Goal: Contribute content: Add original content to the website for others to see

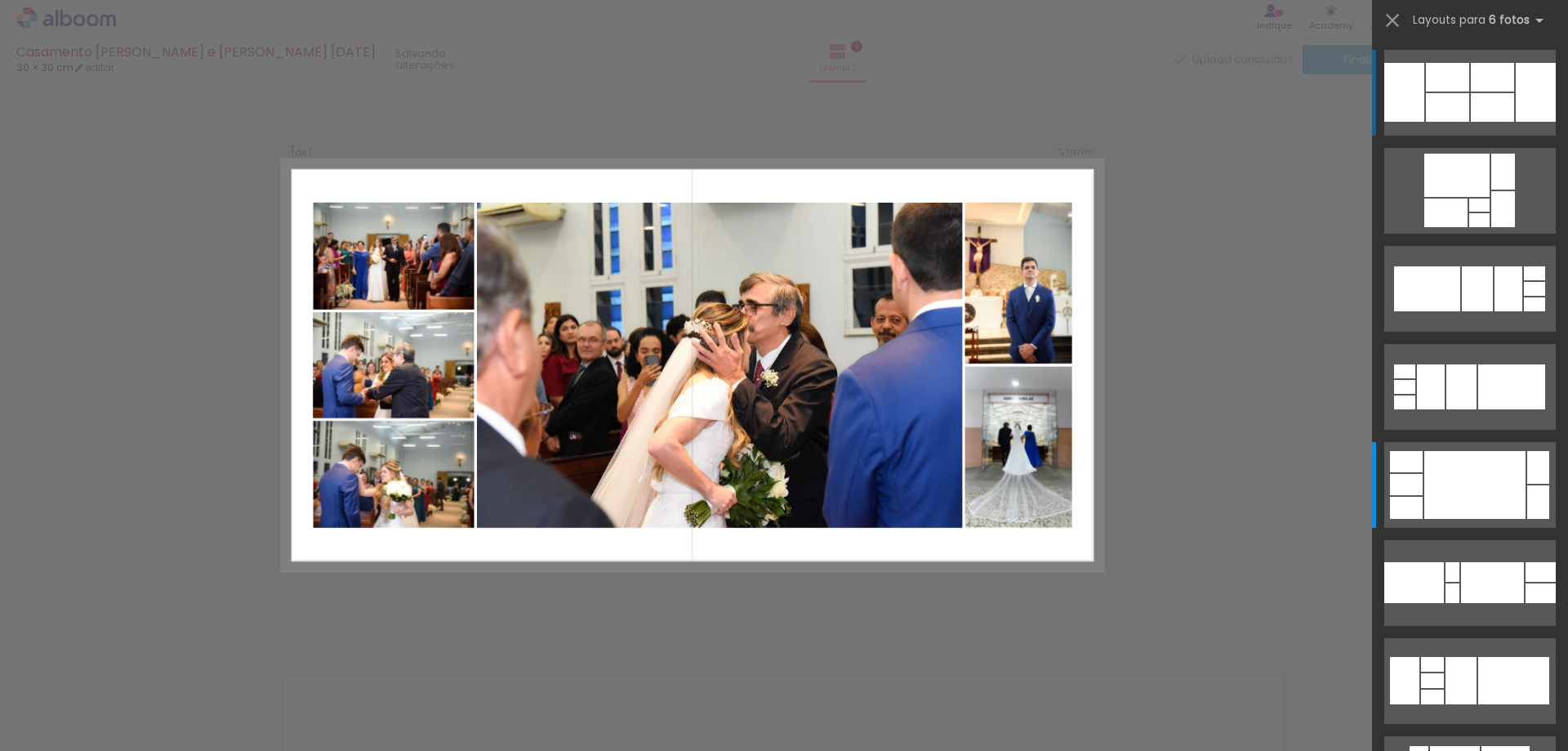
scroll to position [392, 0]
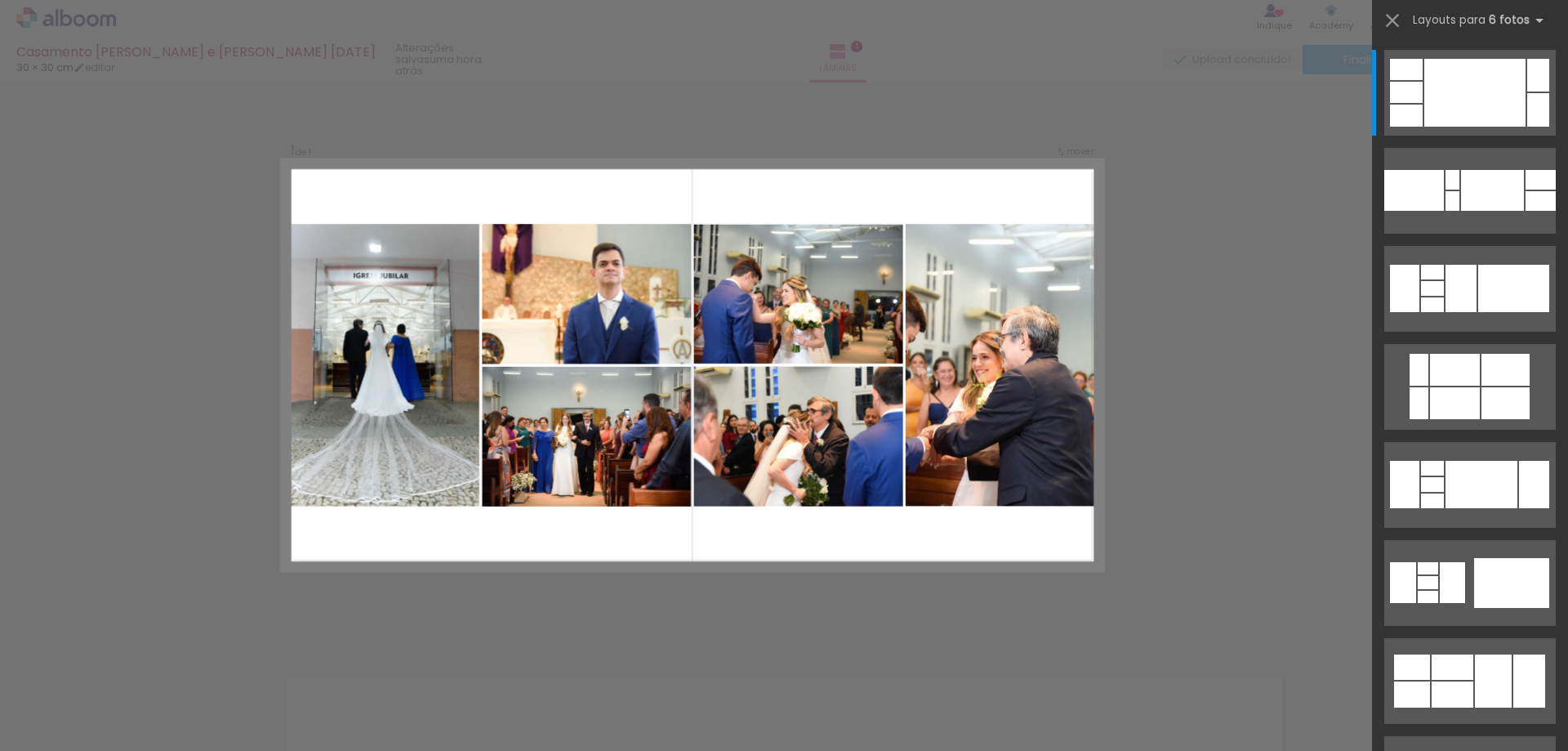
click at [203, 708] on quentale-thumb at bounding box center [163, 695] width 91 height 94
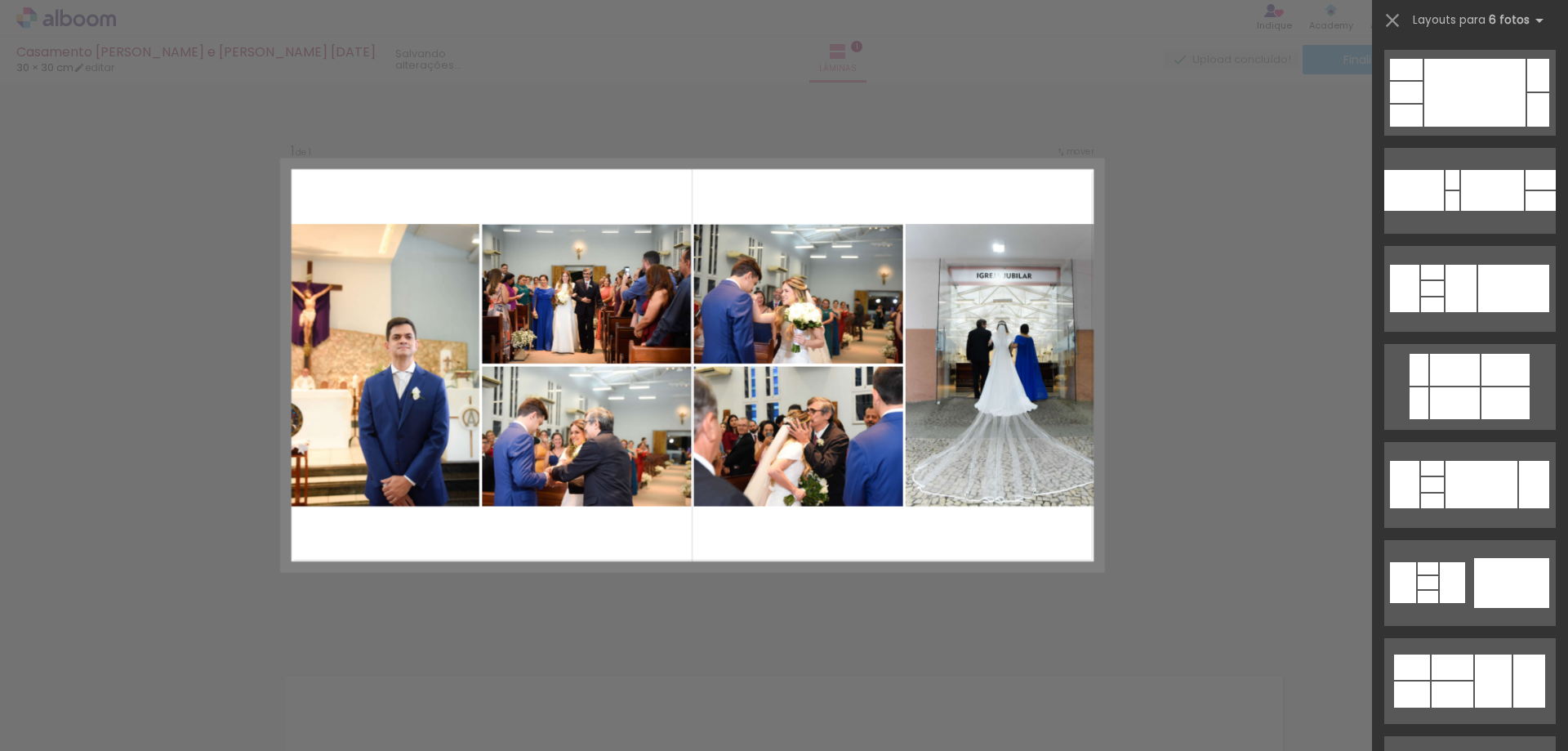
scroll to position [0, 0]
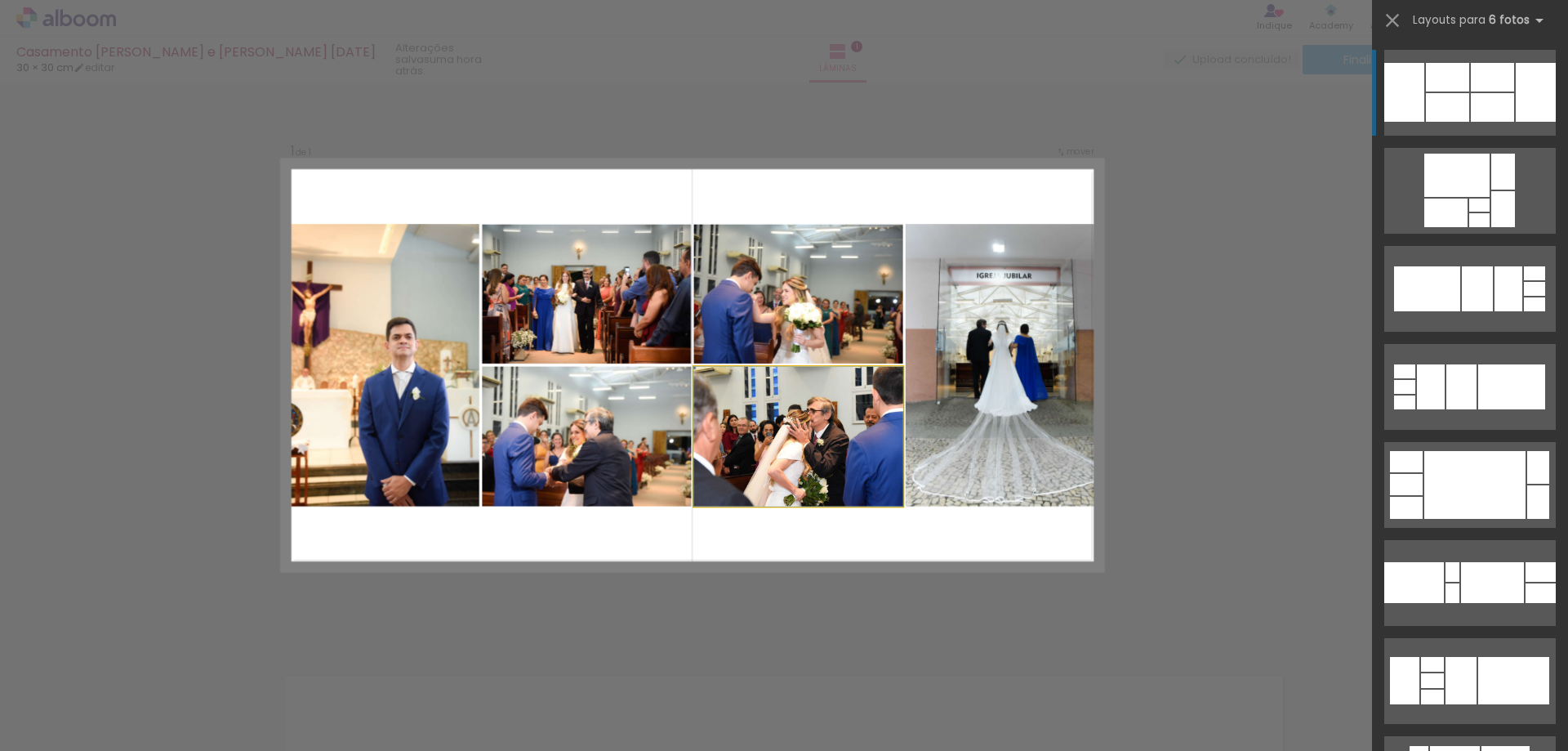
click at [702, 368] on quentale-photo at bounding box center [799, 437] width 209 height 140
click at [720, 343] on quentale-photo at bounding box center [799, 293] width 209 height 140
drag, startPoint x: 902, startPoint y: 314, endPoint x: 946, endPoint y: 263, distance: 67.4
click at [946, 263] on quentale-photo at bounding box center [1003, 365] width 198 height 283
click at [925, 338] on quentale-photo at bounding box center [1003, 365] width 198 height 283
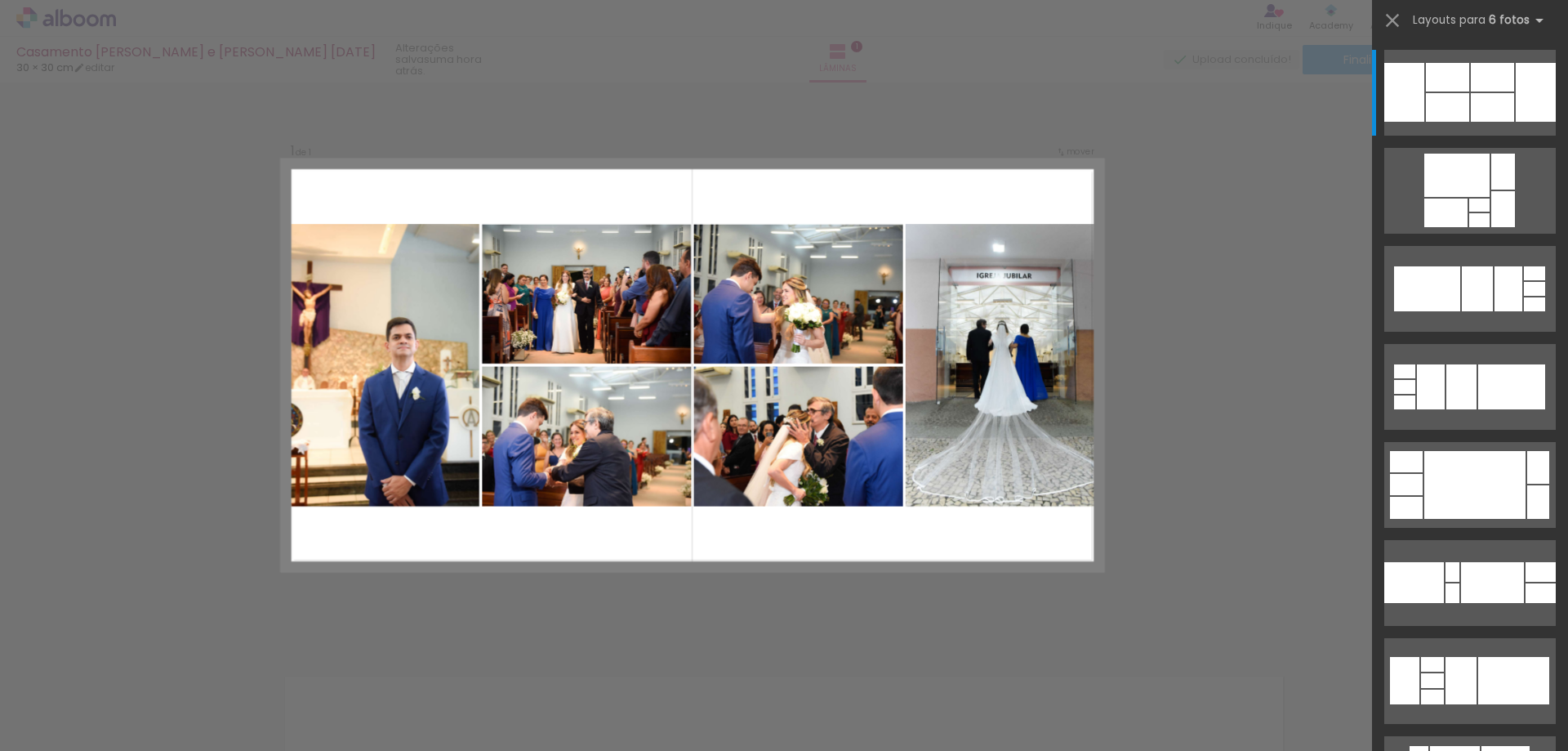
click at [151, 713] on div at bounding box center [162, 696] width 54 height 81
click at [143, 673] on div at bounding box center [162, 696] width 54 height 81
click at [136, 673] on quentale-thumb at bounding box center [163, 695] width 91 height 94
click at [133, 662] on iron-icon at bounding box center [128, 663] width 18 height 18
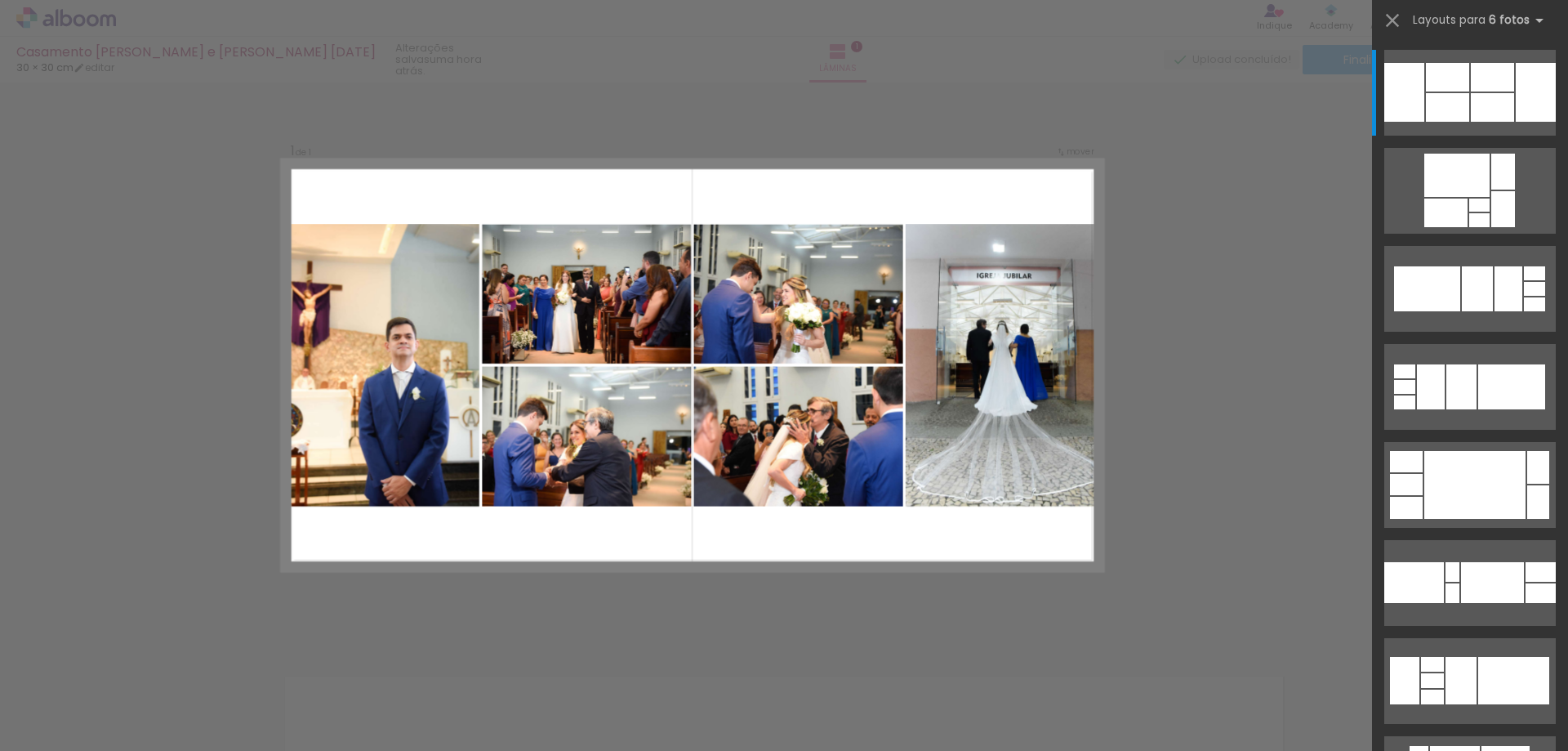
drag, startPoint x: 185, startPoint y: 703, endPoint x: 169, endPoint y: 688, distance: 21.9
click at [183, 700] on div at bounding box center [162, 696] width 54 height 81
click at [138, 671] on paper-icon-button at bounding box center [127, 662] width 20 height 20
click at [734, 241] on quentale-photo at bounding box center [799, 293] width 209 height 140
click at [755, 185] on quentale-layouter at bounding box center [693, 365] width 821 height 410
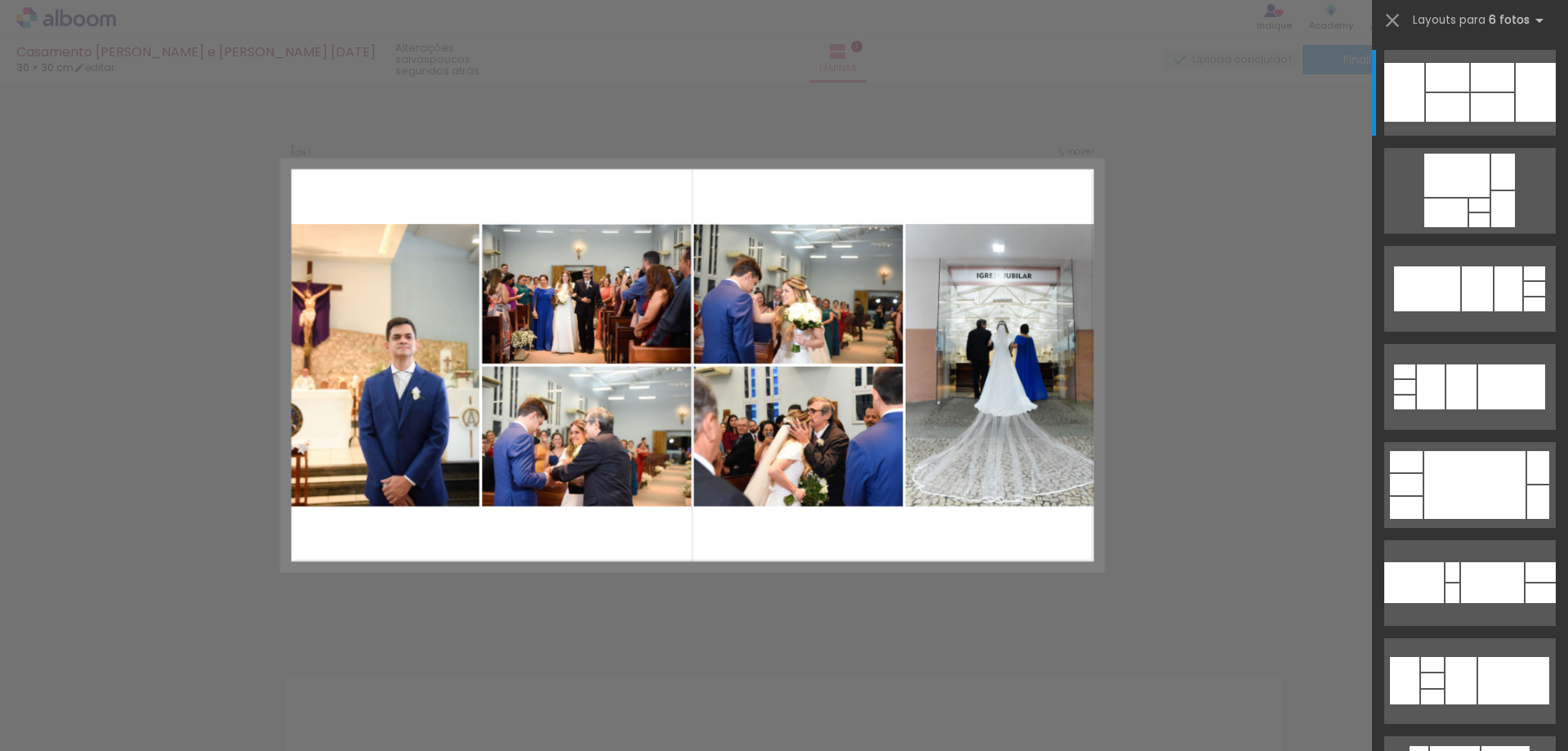
click at [1083, 186] on quentale-layouter at bounding box center [693, 365] width 821 height 410
click at [1391, 18] on iron-icon at bounding box center [1392, 20] width 23 height 23
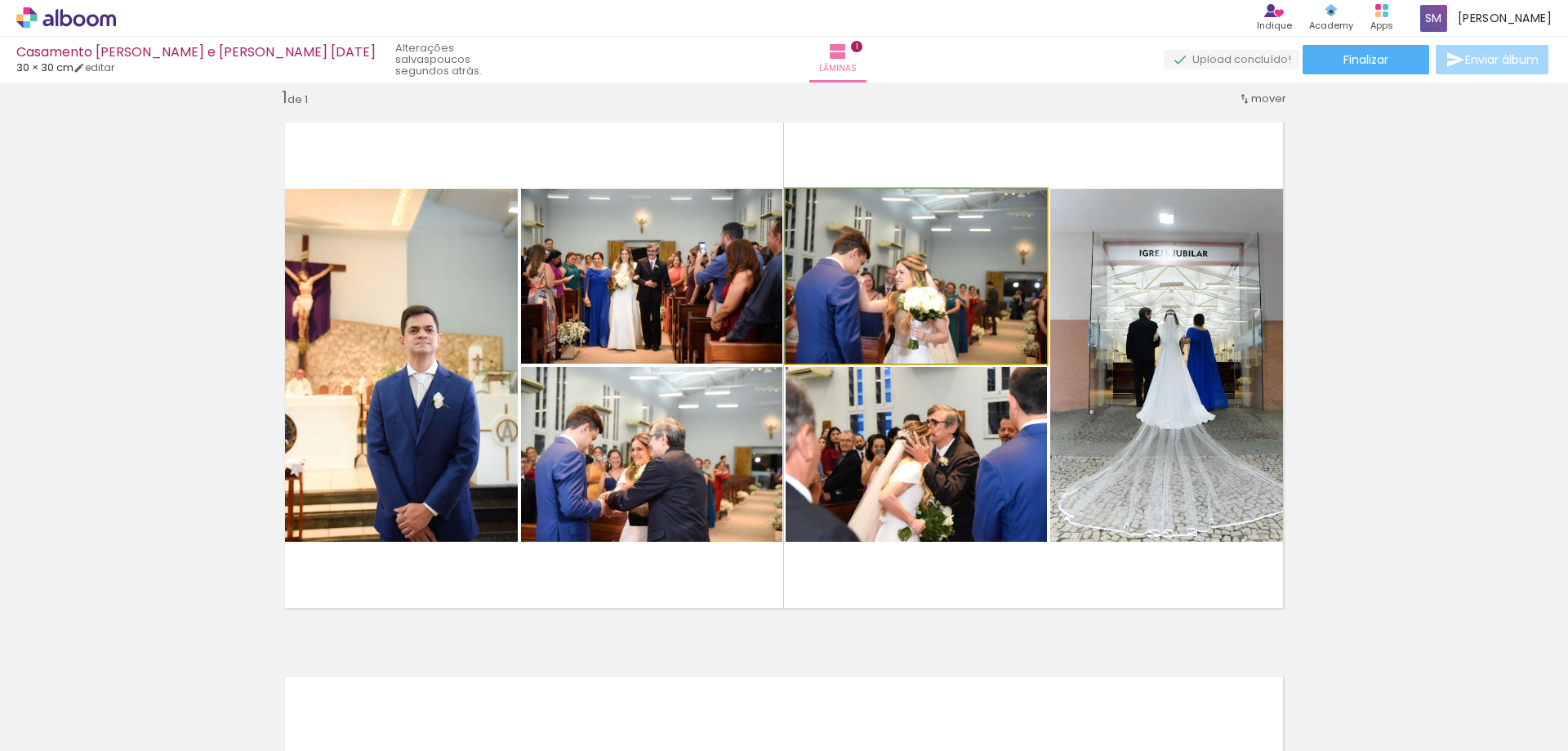
click at [992, 258] on quentale-photo at bounding box center [917, 276] width 262 height 175
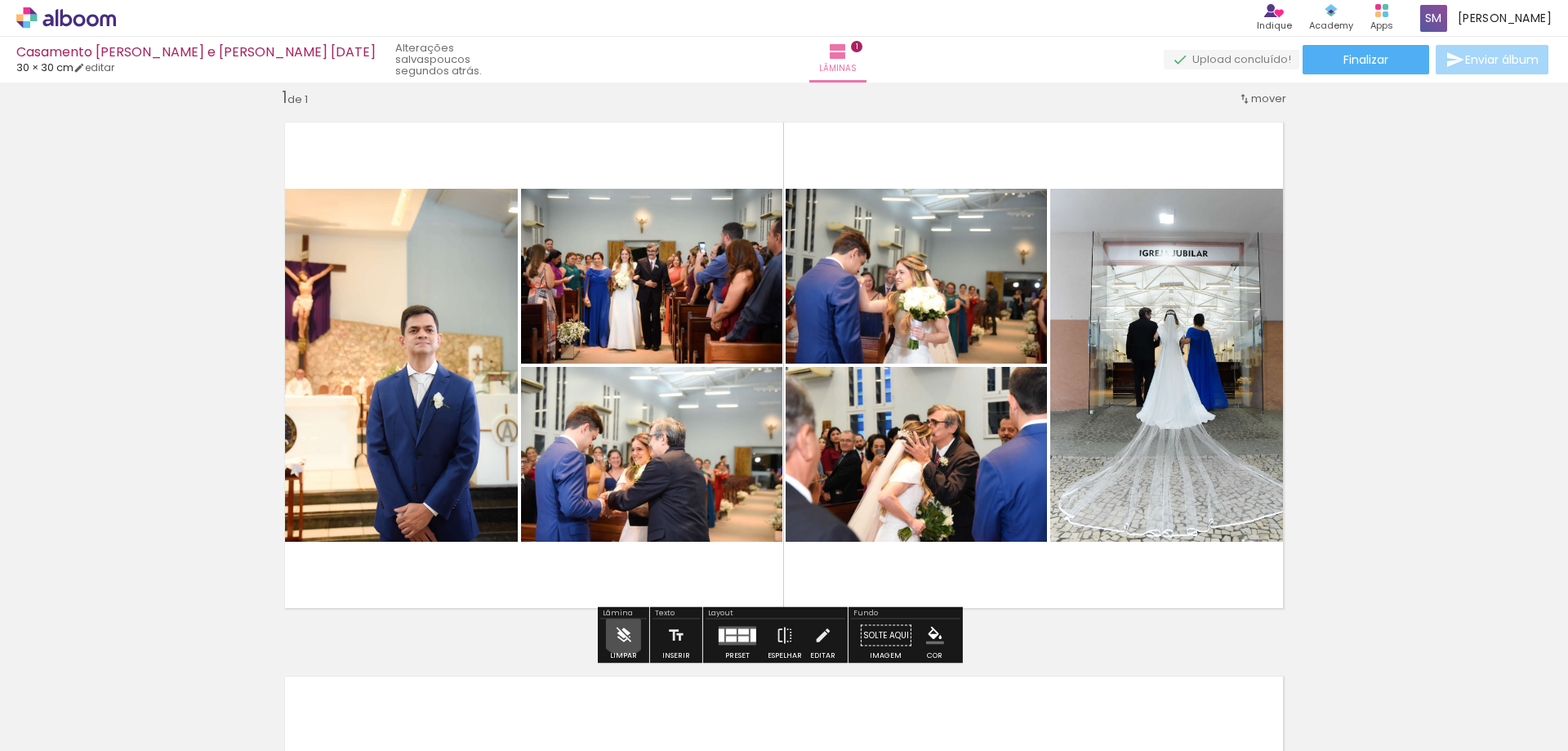
click at [624, 630] on iron-icon at bounding box center [622, 635] width 18 height 32
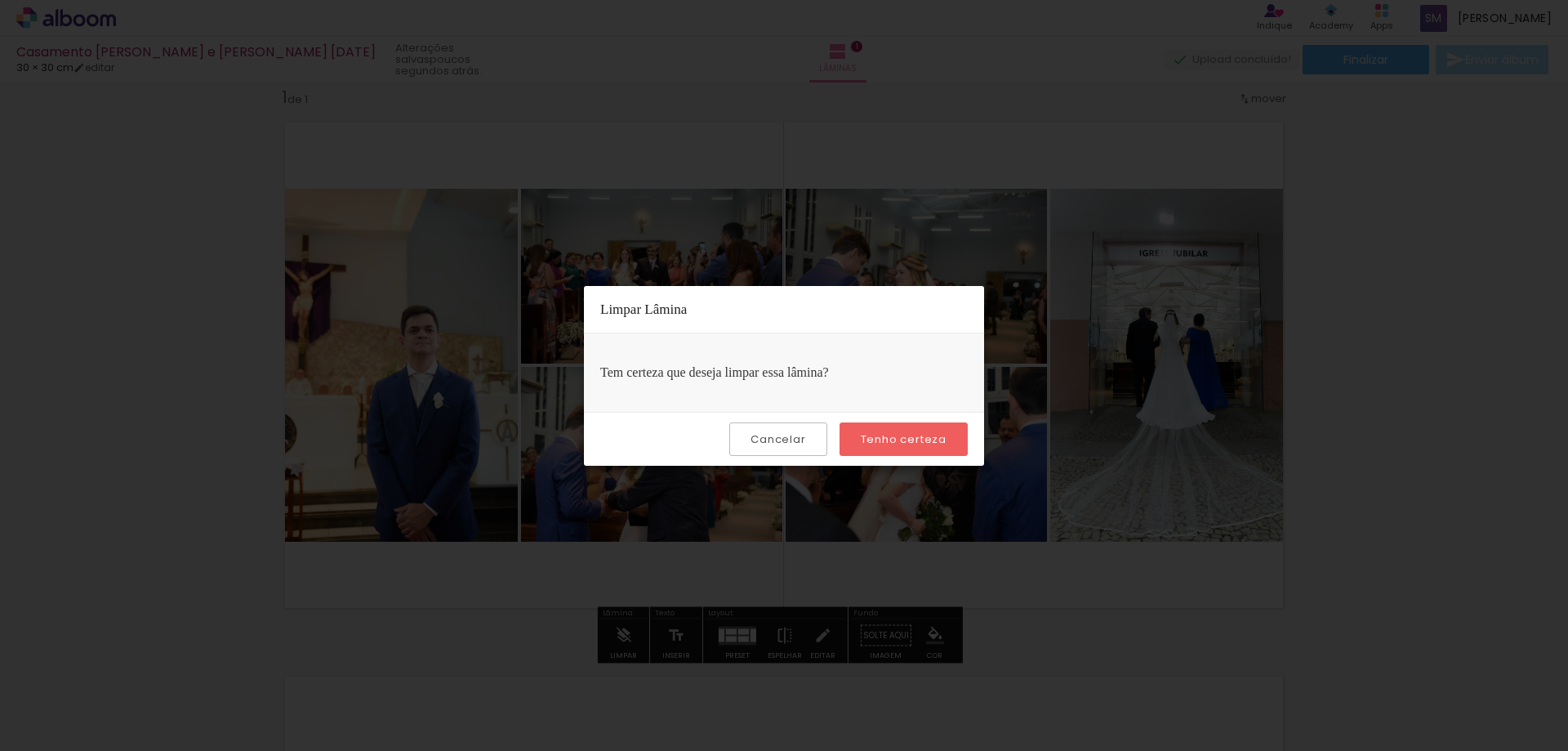
click at [0, 0] on slot "Tenho certeza" at bounding box center [0, 0] width 0 height 0
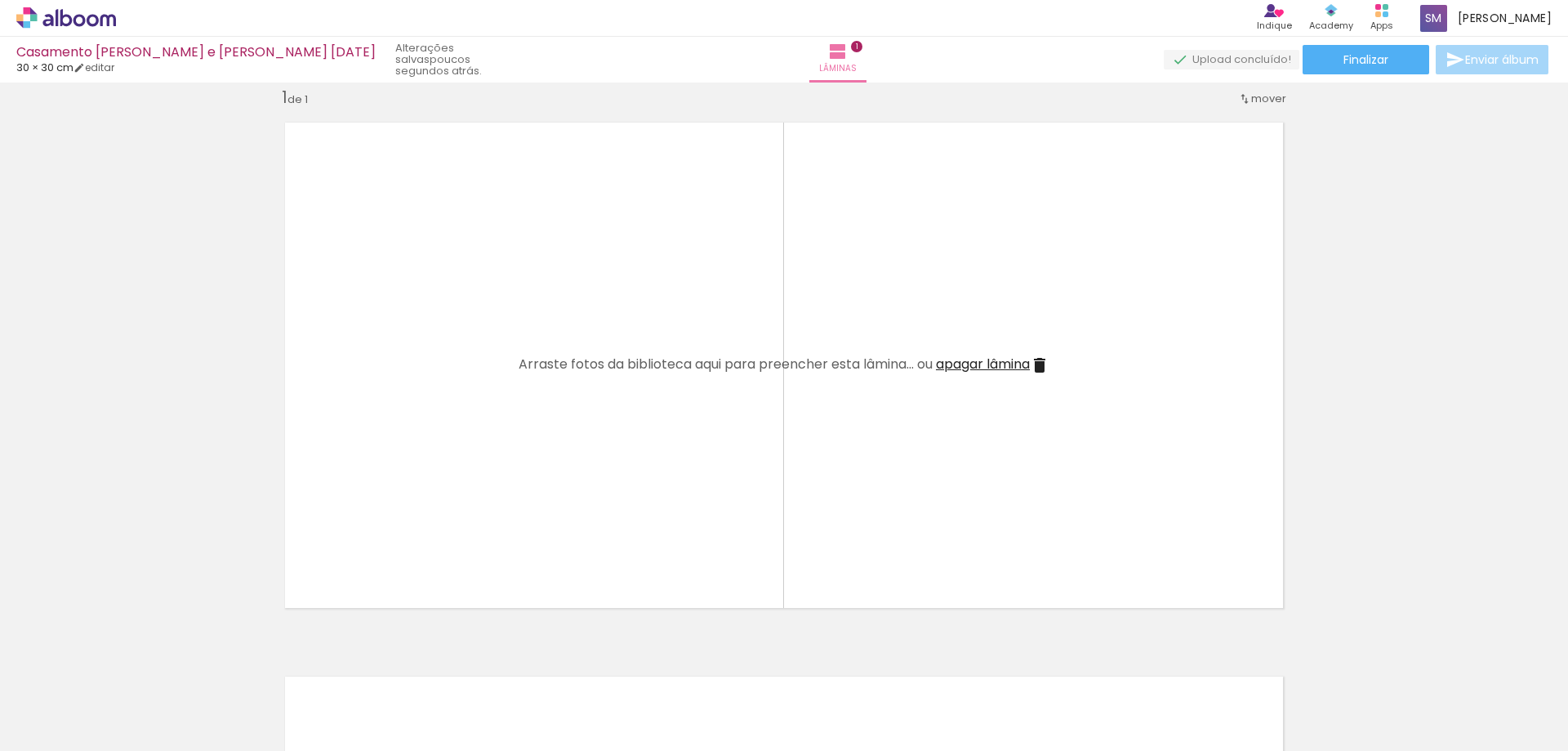
click at [134, 675] on quentale-thumb at bounding box center [163, 695] width 91 height 94
click at [138, 661] on paper-icon-button at bounding box center [127, 662] width 20 height 20
click at [133, 663] on iron-icon at bounding box center [128, 663] width 18 height 18
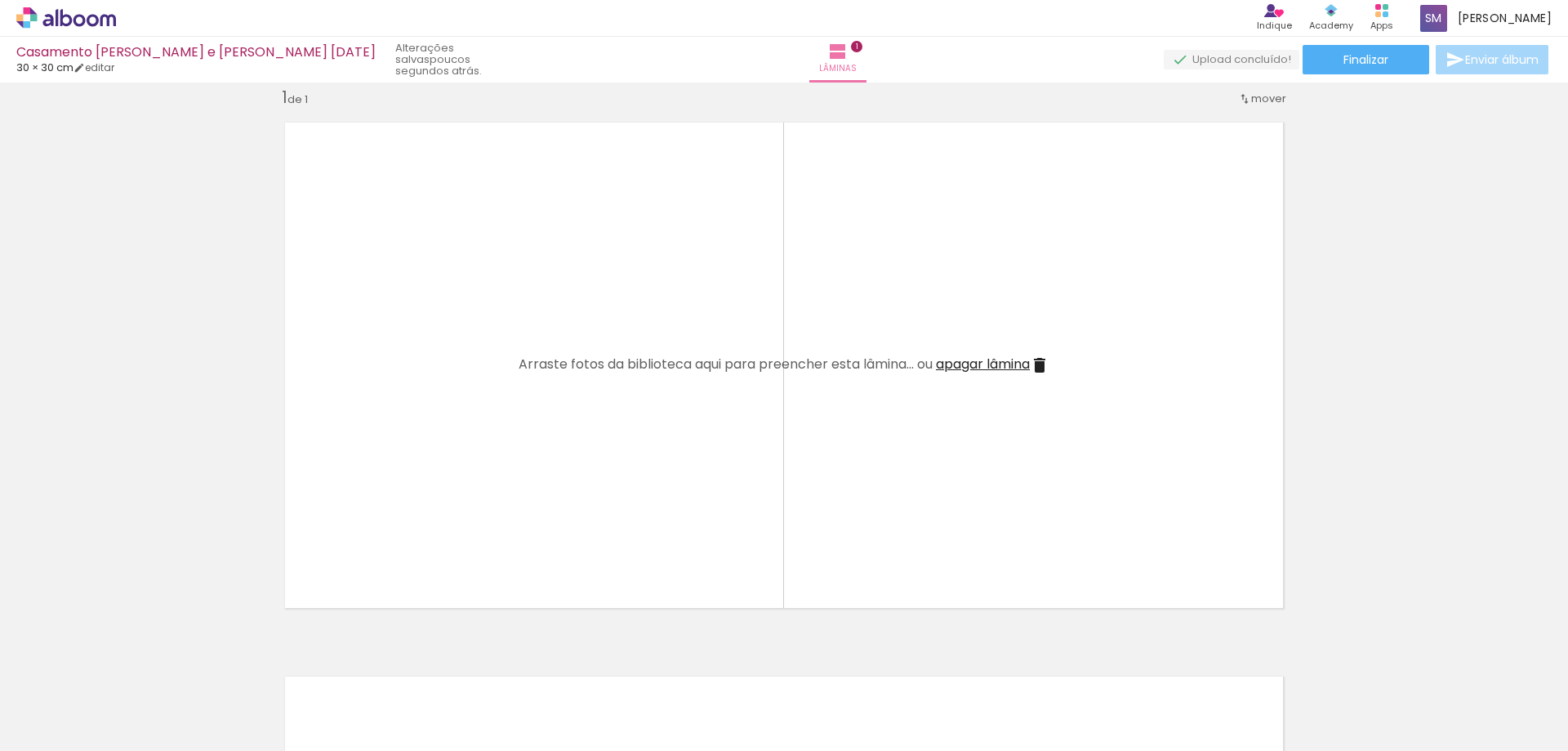
click at [133, 663] on iron-icon at bounding box center [128, 663] width 18 height 18
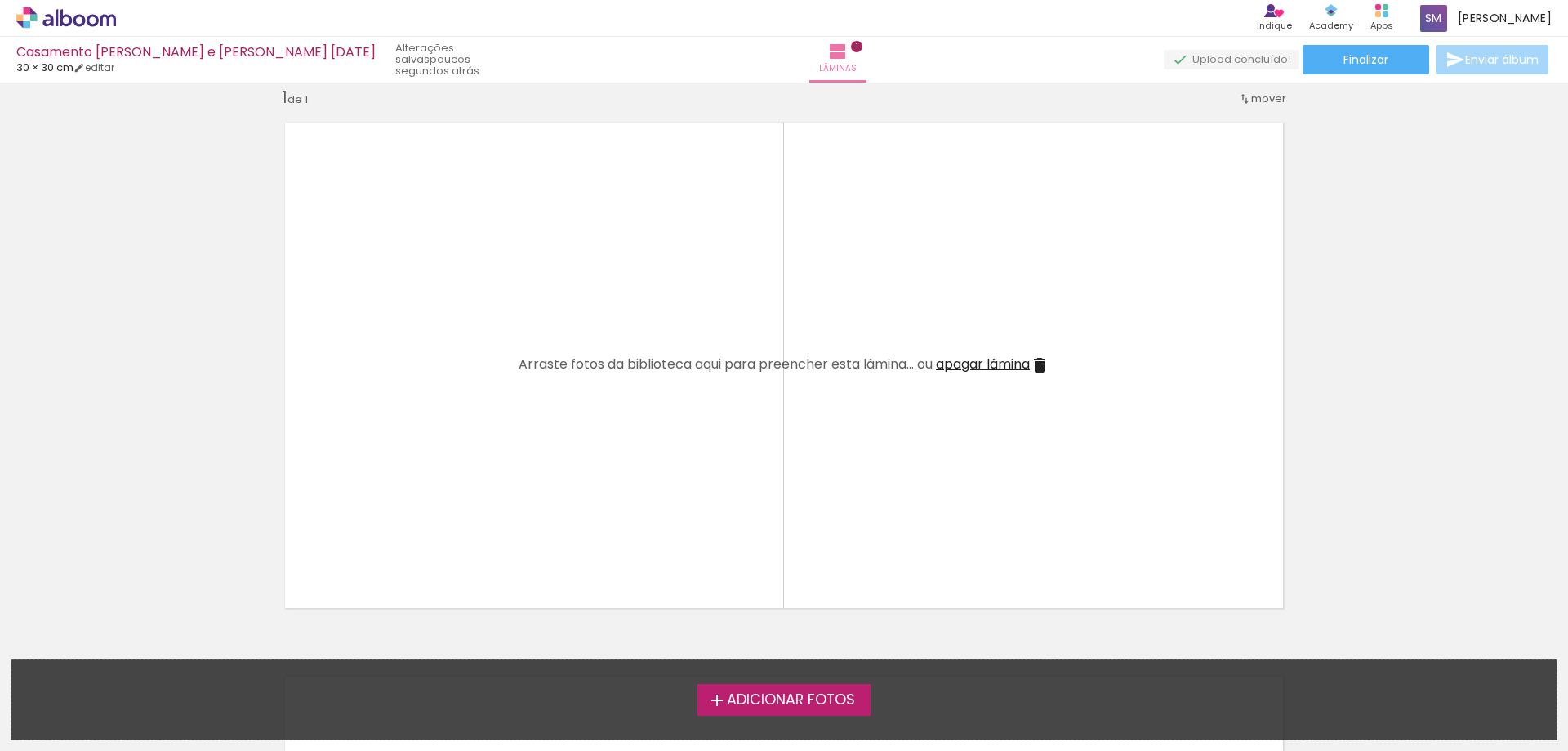
click at [754, 695] on span "Adicionar Fotos" at bounding box center [791, 700] width 128 height 15
click at [0, 0] on input "file" at bounding box center [0, 0] width 0 height 0
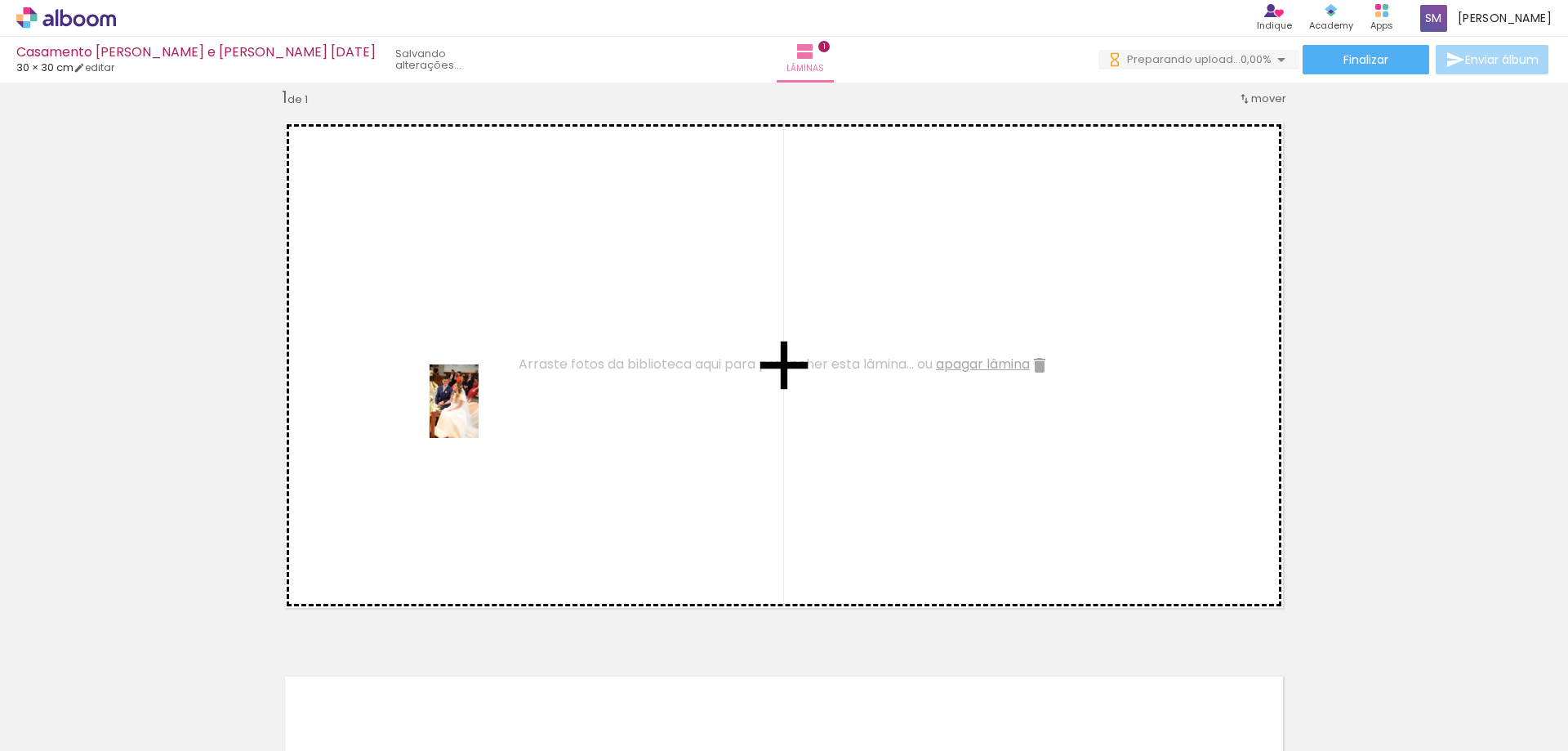
drag, startPoint x: 162, startPoint y: 676, endPoint x: 498, endPoint y: 411, distance: 427.9
click at [498, 411] on quentale-workspace at bounding box center [784, 375] width 1568 height 751
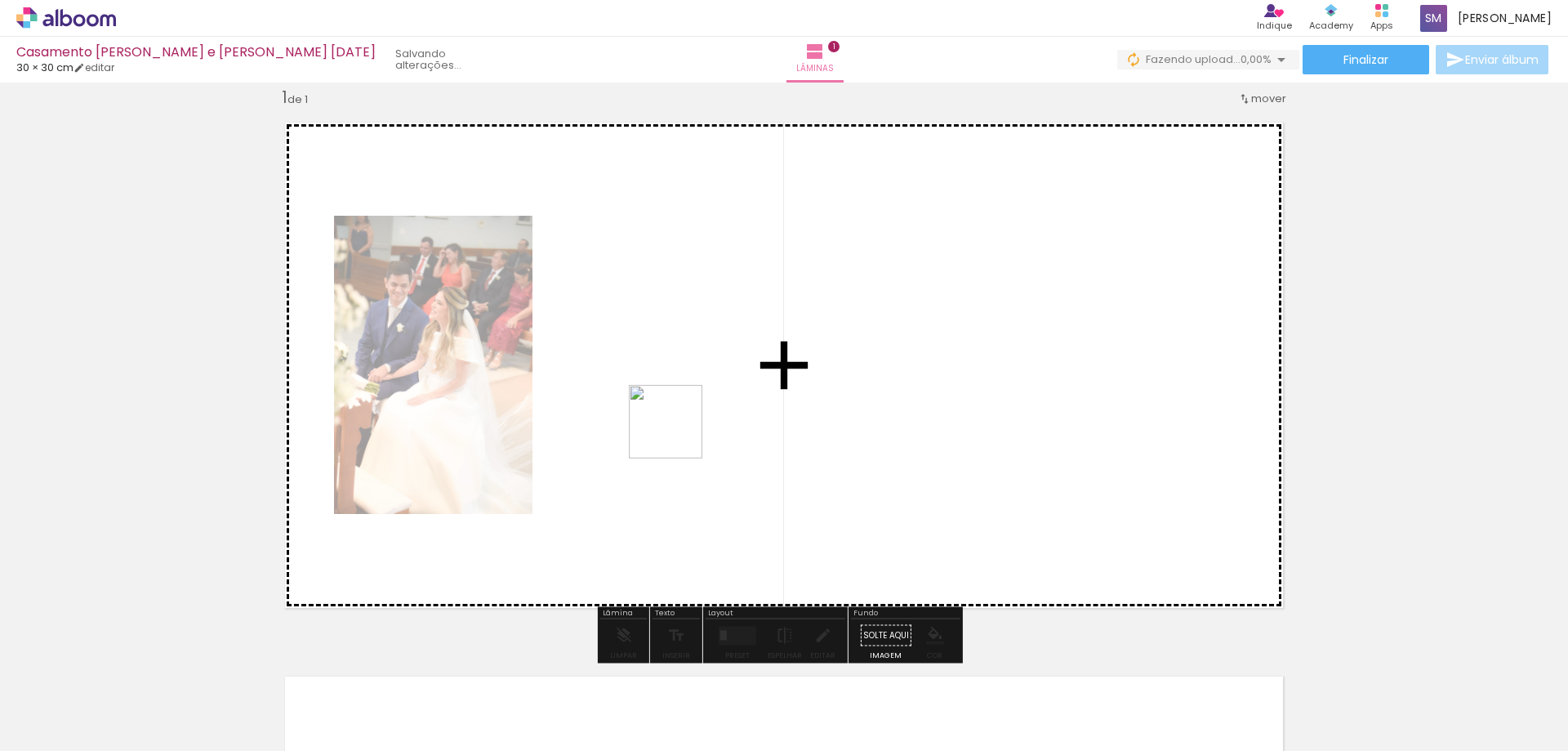
drag, startPoint x: 351, startPoint y: 649, endPoint x: 737, endPoint y: 404, distance: 457.2
click at [737, 404] on quentale-workspace at bounding box center [784, 375] width 1568 height 751
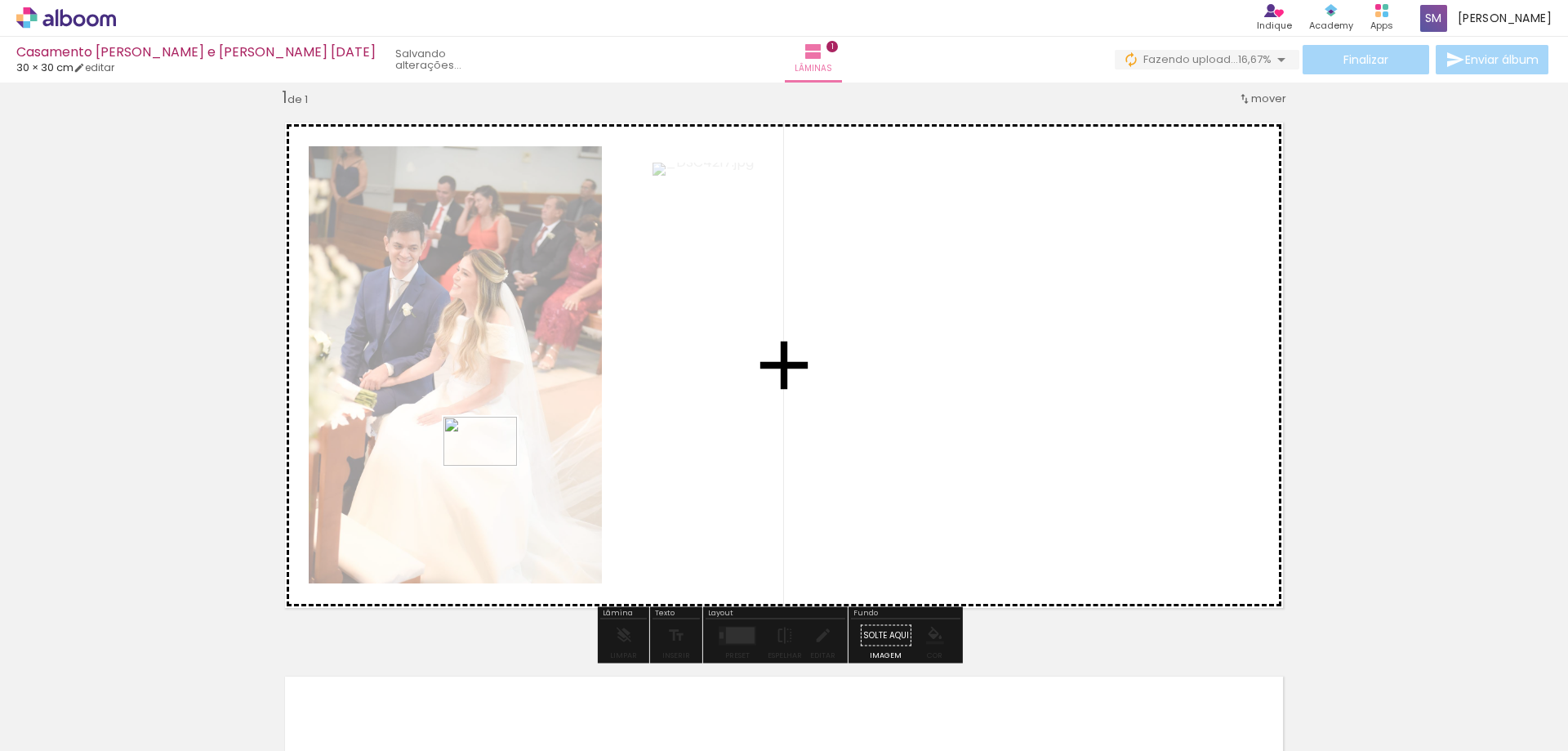
drag, startPoint x: 374, startPoint y: 646, endPoint x: 483, endPoint y: 509, distance: 175.1
click at [494, 464] on quentale-workspace at bounding box center [784, 375] width 1568 height 751
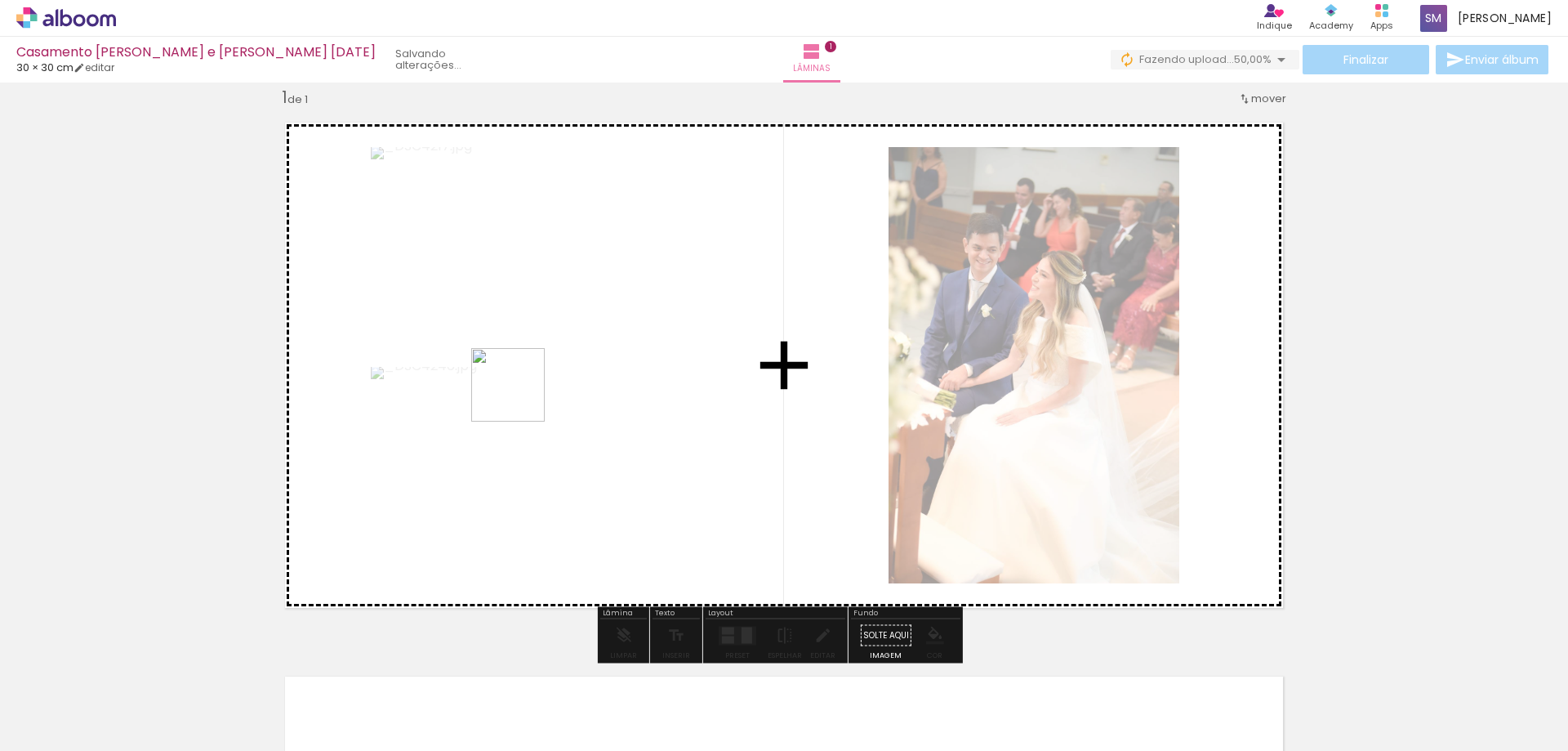
drag, startPoint x: 436, startPoint y: 683, endPoint x: 516, endPoint y: 483, distance: 215.4
click at [520, 396] on quentale-workspace at bounding box center [784, 375] width 1568 height 751
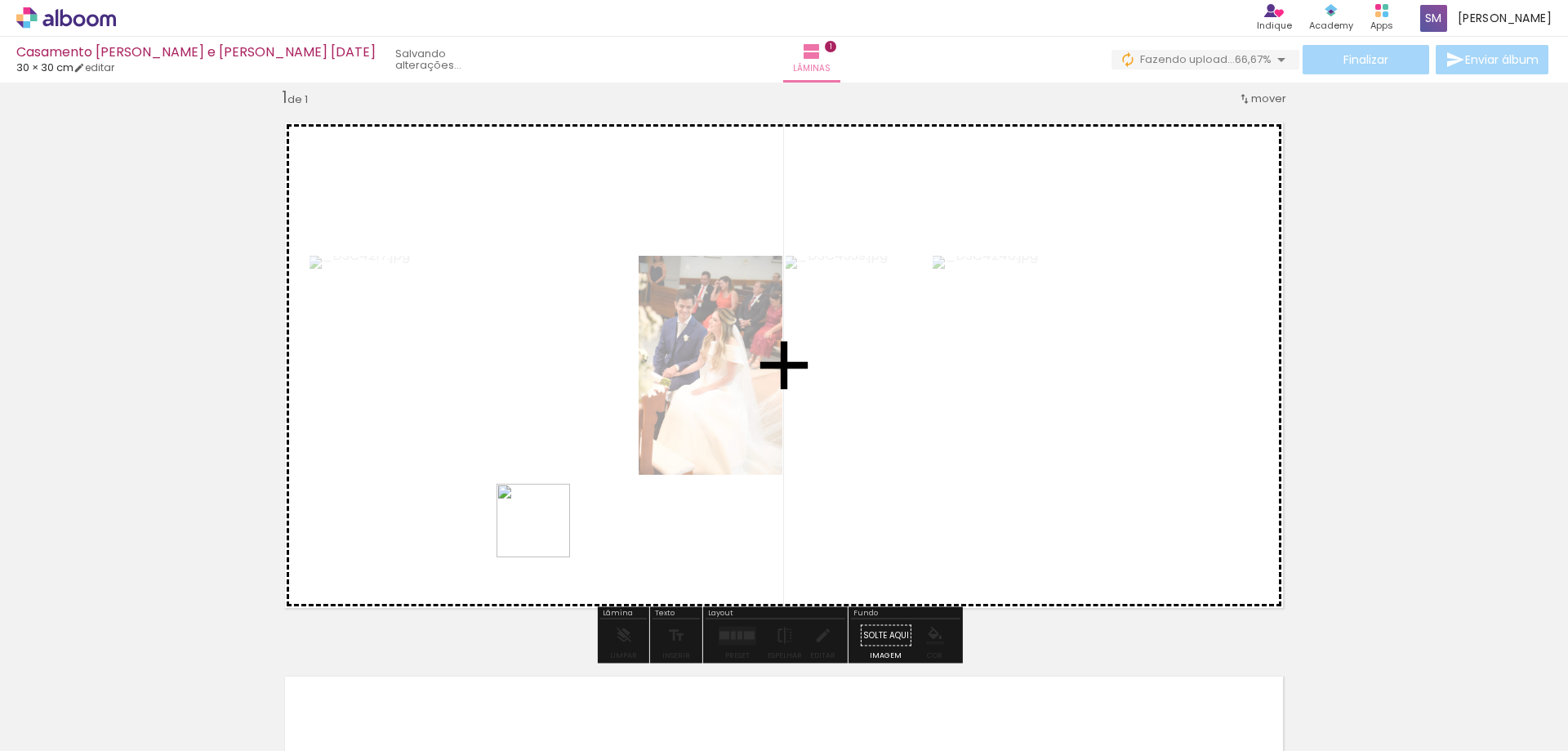
drag, startPoint x: 519, startPoint y: 683, endPoint x: 565, endPoint y: 524, distance: 165.5
click at [552, 519] on quentale-workspace at bounding box center [784, 375] width 1568 height 751
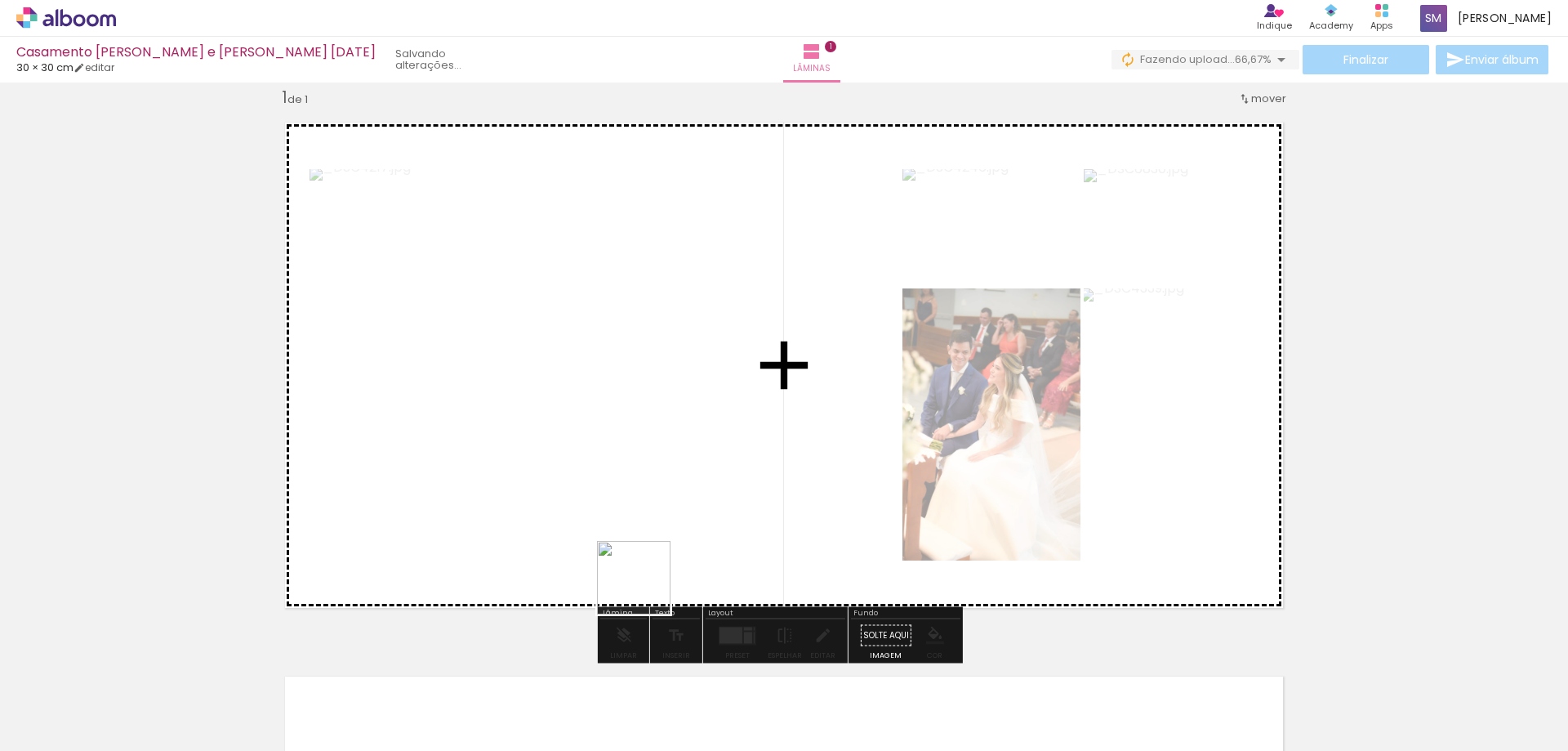
drag, startPoint x: 627, startPoint y: 689, endPoint x: 664, endPoint y: 481, distance: 211.3
click at [657, 502] on quentale-workspace at bounding box center [784, 375] width 1568 height 751
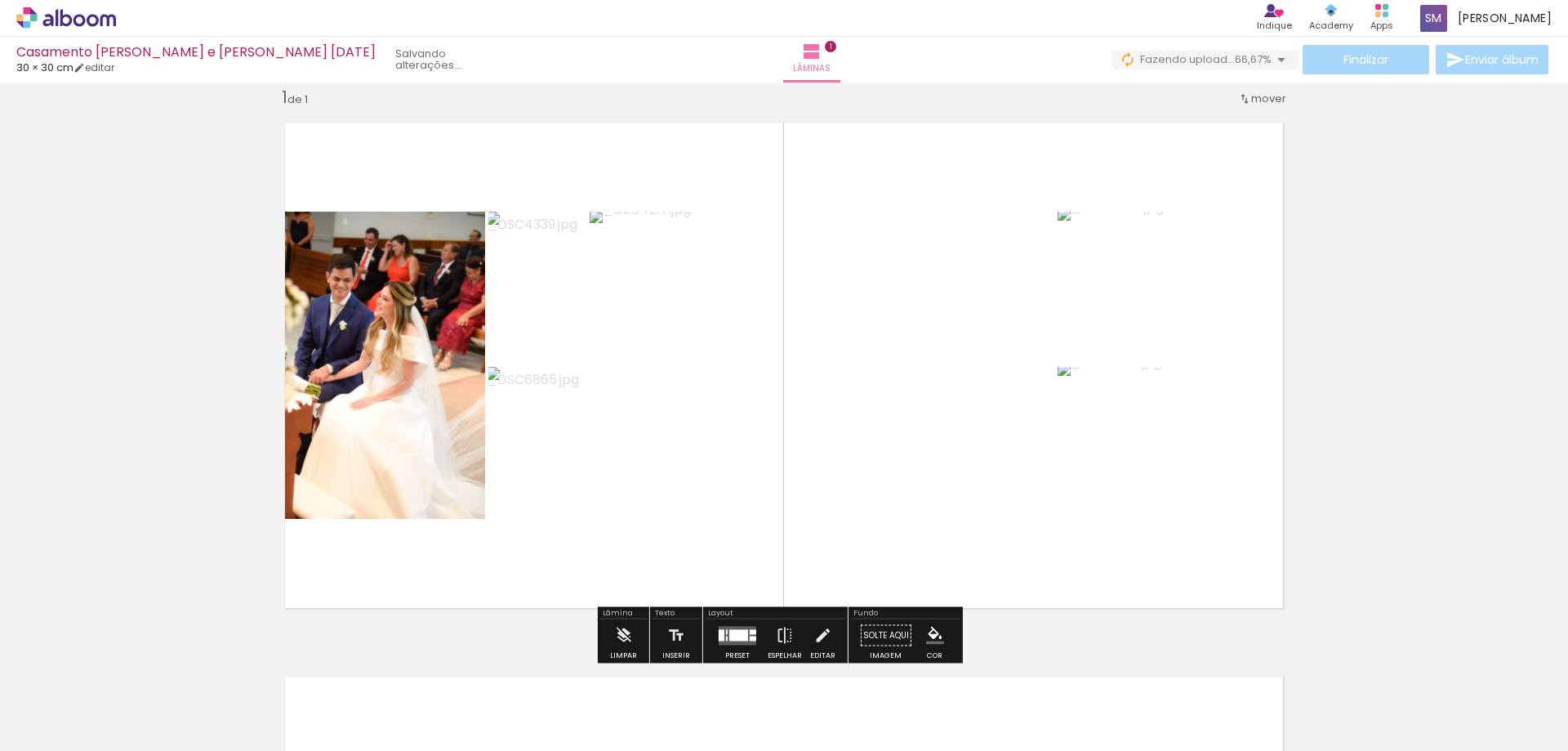
click at [1434, 292] on div "Inserir lâmina 1 de 1" at bounding box center [784, 621] width 1568 height 1108
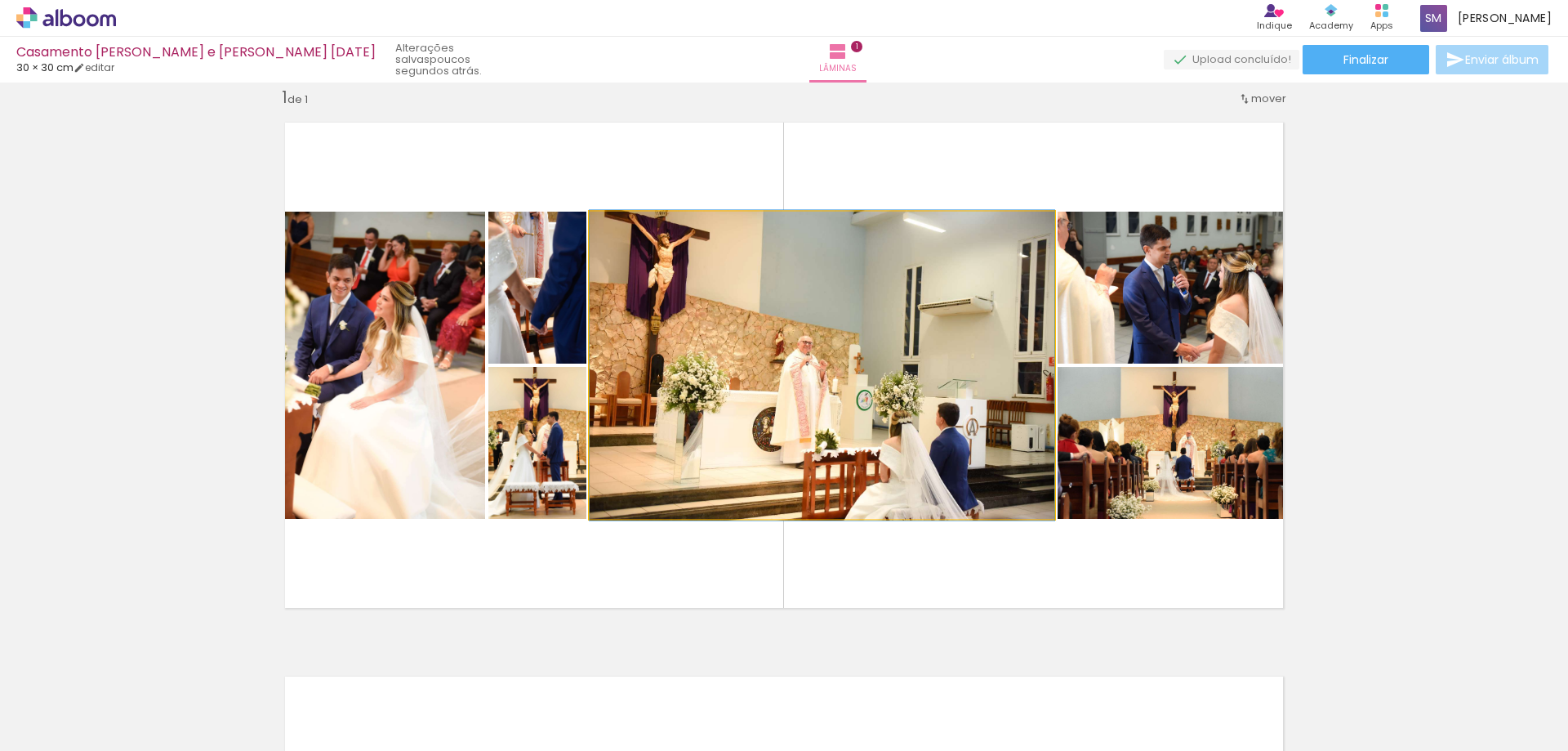
click at [852, 270] on quentale-photo at bounding box center [821, 365] width 464 height 307
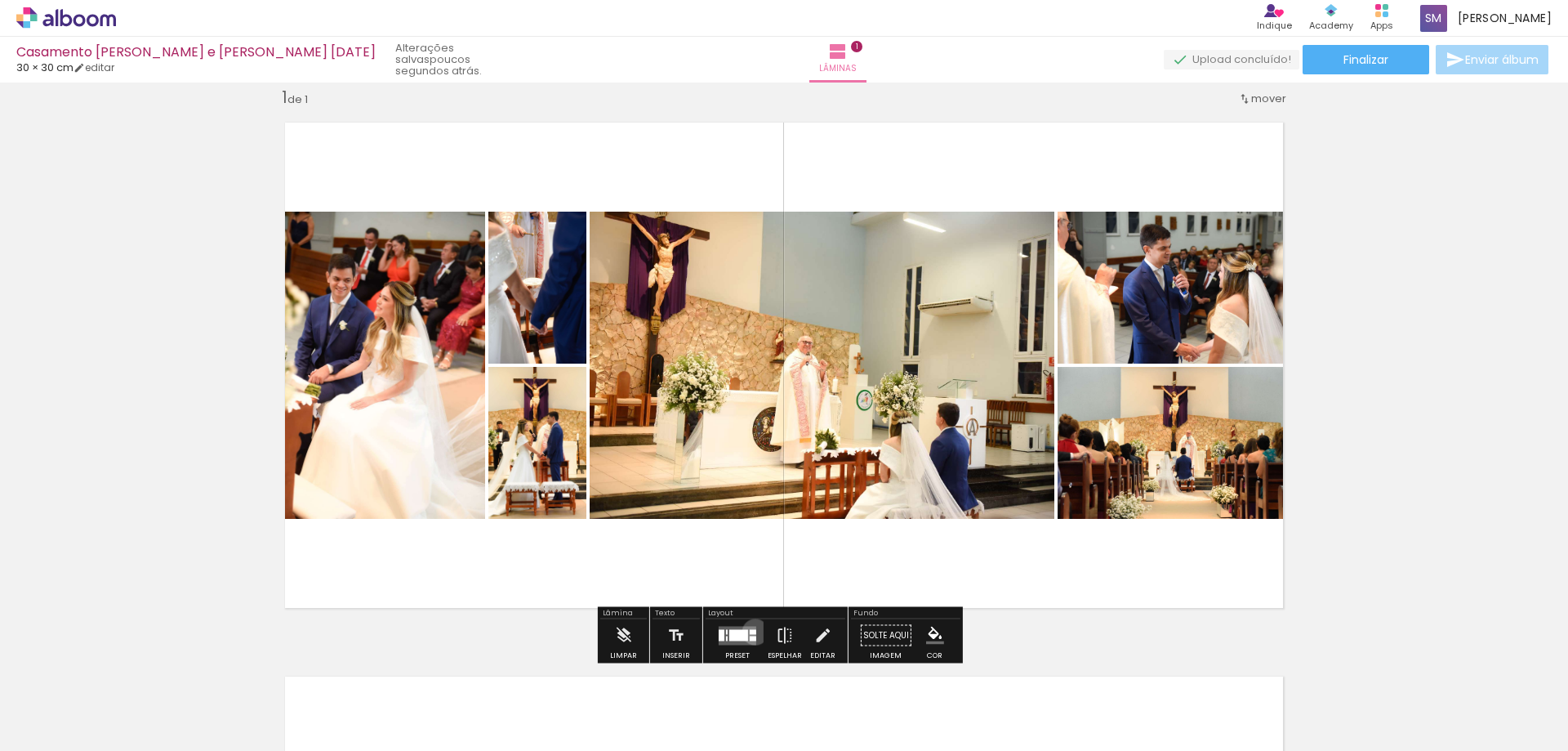
click at [752, 632] on div at bounding box center [752, 632] width 6 height 5
